Goal: Information Seeking & Learning: Learn about a topic

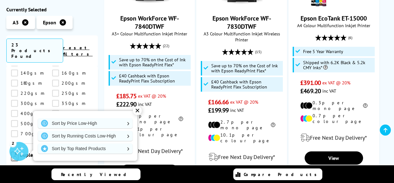
scroll to position [906, 0]
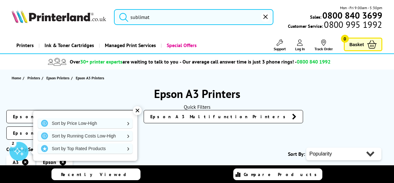
type input "sublima"
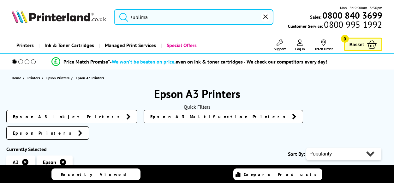
scroll to position [906, 0]
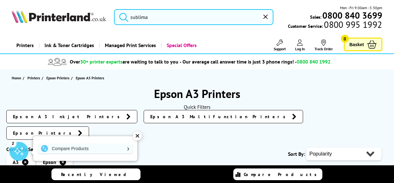
type input "sublim"
